Goal: Task Accomplishment & Management: Manage account settings

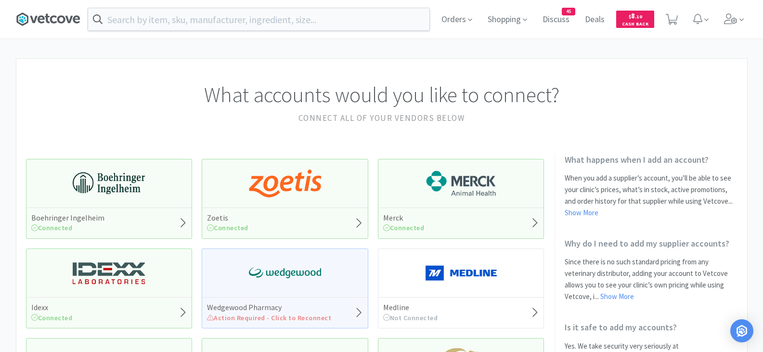
click at [57, 20] on icon at bounding box center [48, 19] width 64 height 14
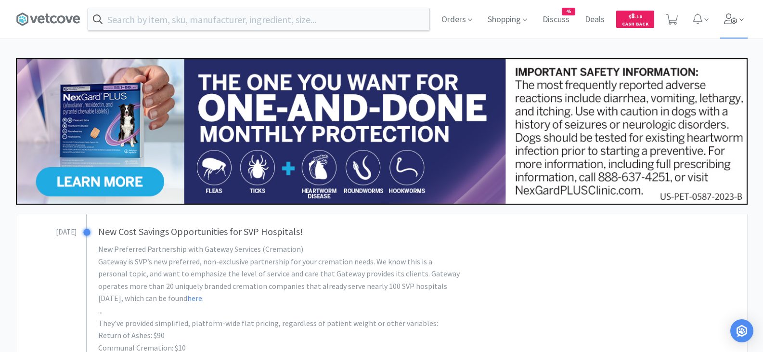
click at [725, 20] on icon at bounding box center [730, 18] width 13 height 11
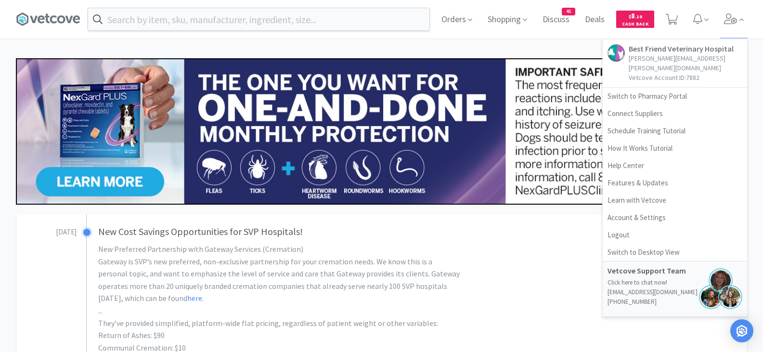
click at [636, 73] on p "Vetcove Account ID: 7882" at bounding box center [685, 78] width 114 height 10
